Goal: Task Accomplishment & Management: Use online tool/utility

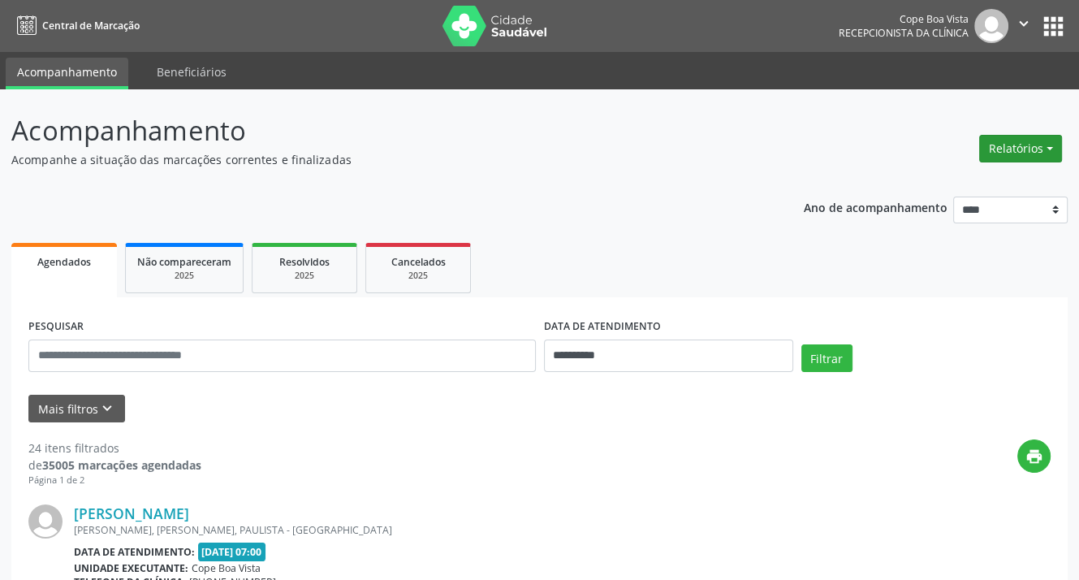
click at [1049, 146] on button "Relatórios" at bounding box center [1020, 149] width 83 height 28
click at [974, 181] on link "Agendamentos" at bounding box center [974, 183] width 175 height 23
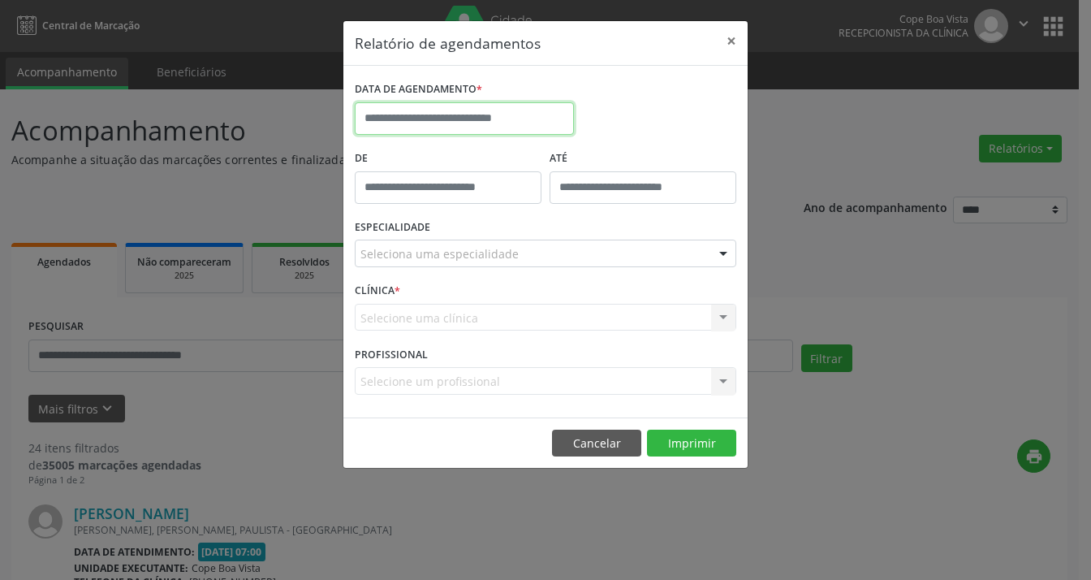
click at [456, 114] on input "text" at bounding box center [464, 118] width 219 height 32
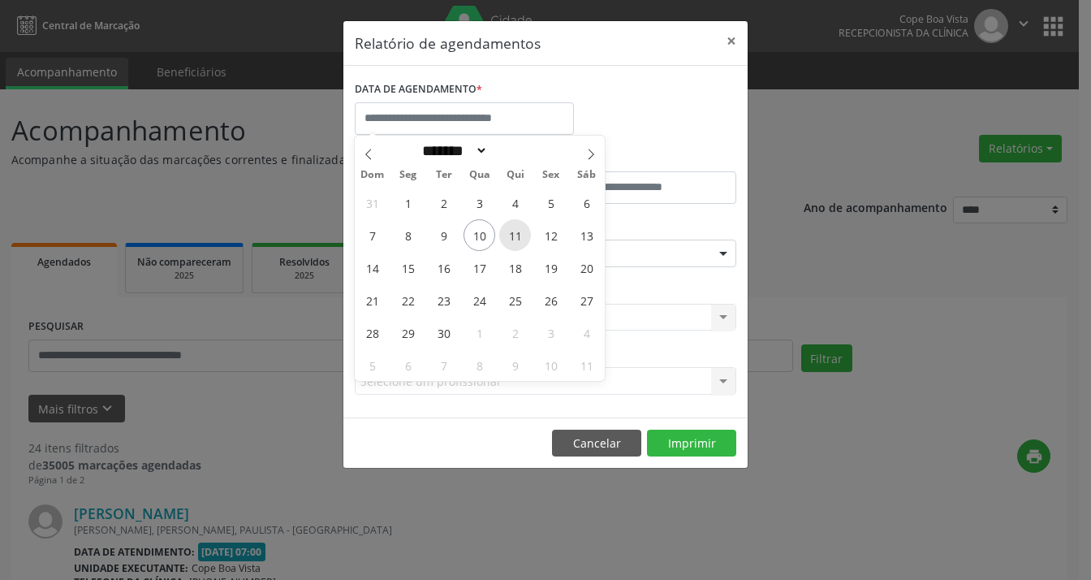
click at [520, 228] on span "11" at bounding box center [515, 235] width 32 height 32
type input "**********"
click at [520, 228] on span "11" at bounding box center [515, 235] width 32 height 32
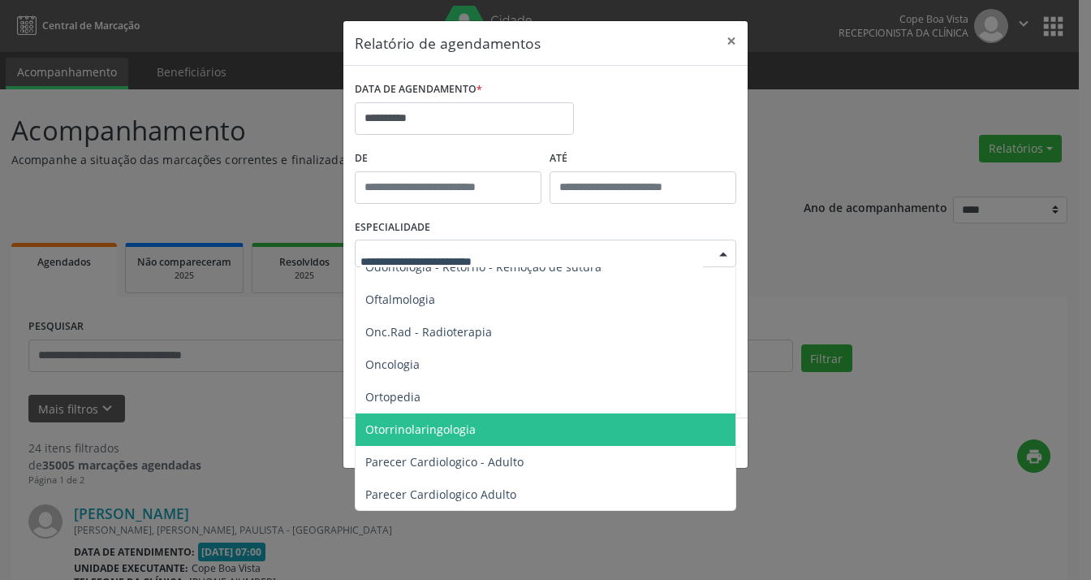
scroll to position [2192, 0]
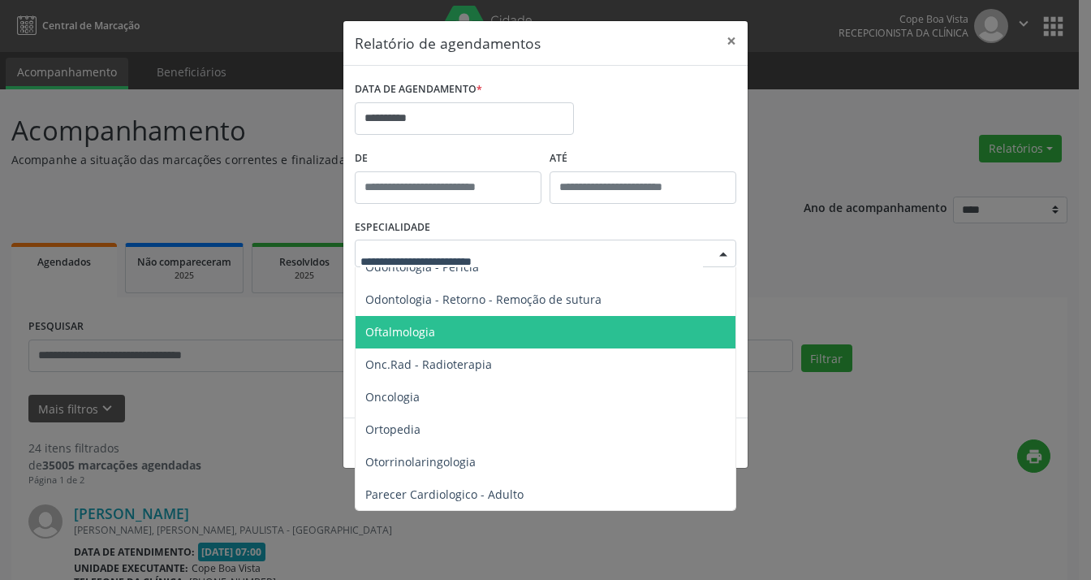
click at [438, 339] on span "Oftalmologia" at bounding box center [547, 332] width 382 height 32
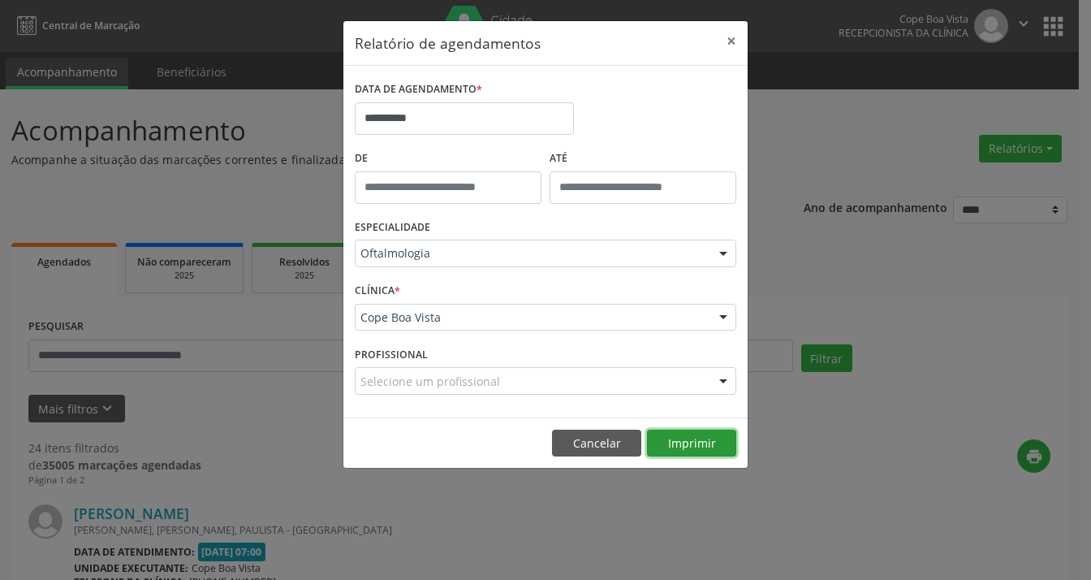
click at [711, 430] on button "Imprimir" at bounding box center [691, 443] width 89 height 28
